Goal: Transaction & Acquisition: Subscribe to service/newsletter

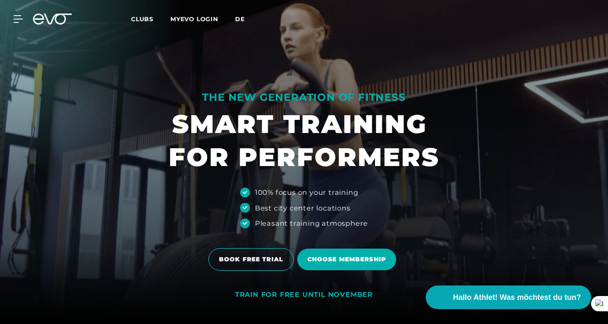
click at [239, 19] on span "de" at bounding box center [240, 19] width 10 height 8
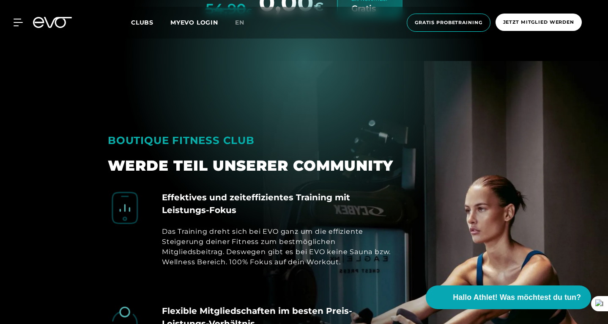
scroll to position [2480, 0]
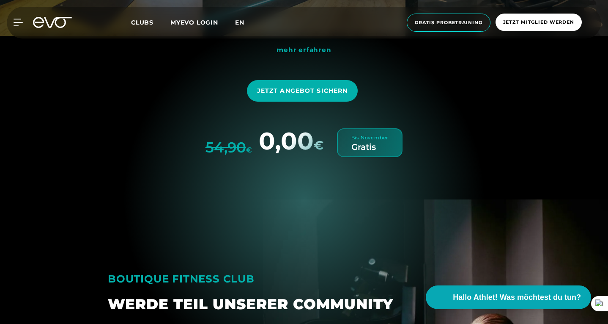
click at [240, 24] on span "en" at bounding box center [239, 23] width 9 height 8
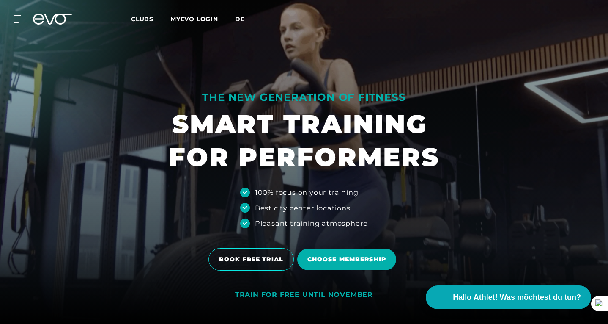
click at [240, 19] on span "de" at bounding box center [240, 19] width 10 height 8
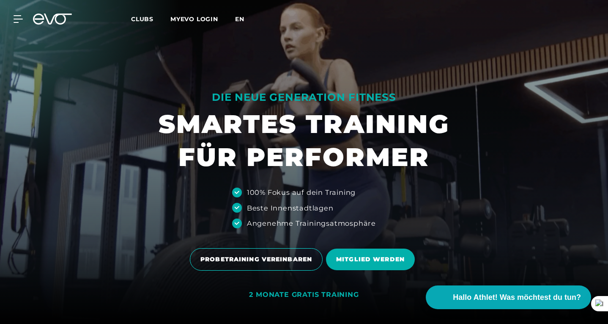
click at [244, 18] on span "en" at bounding box center [239, 19] width 9 height 8
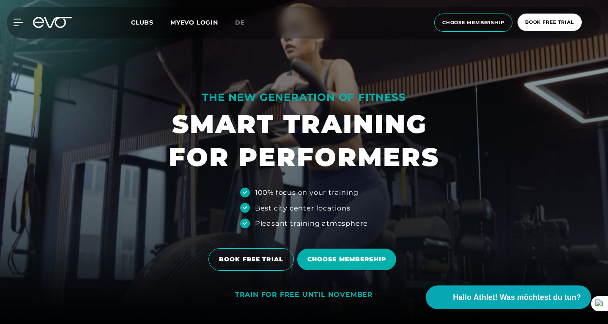
scroll to position [217, 0]
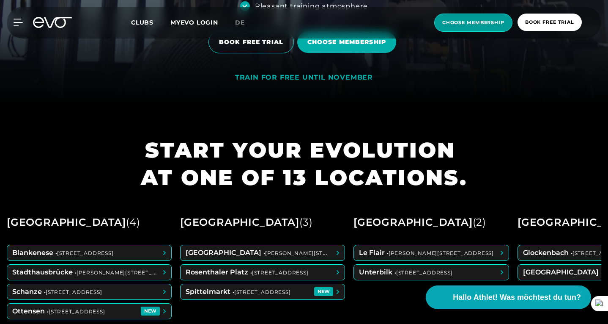
click at [478, 20] on span "choose membership" at bounding box center [473, 22] width 62 height 7
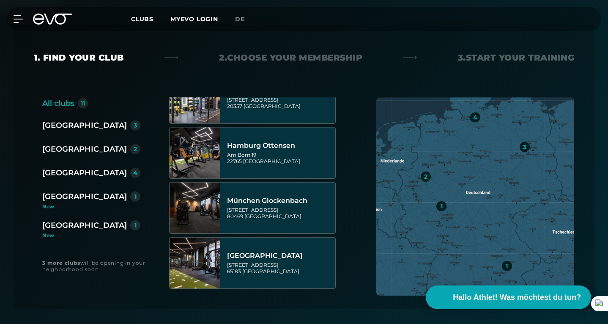
scroll to position [108, 0]
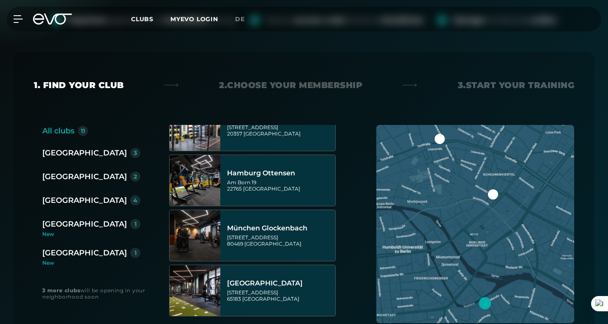
scroll to position [170, 0]
